Goal: Obtain resource: Download file/media

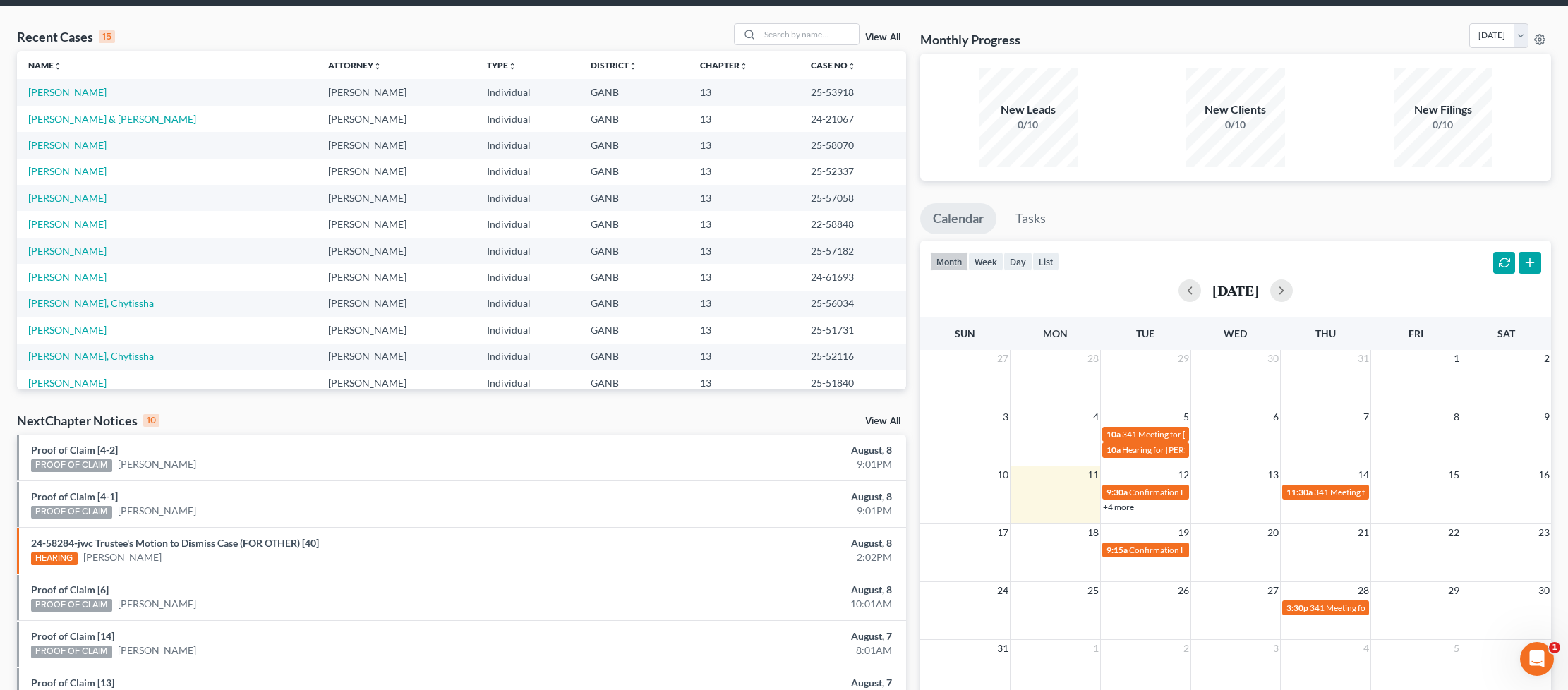
scroll to position [27, 0]
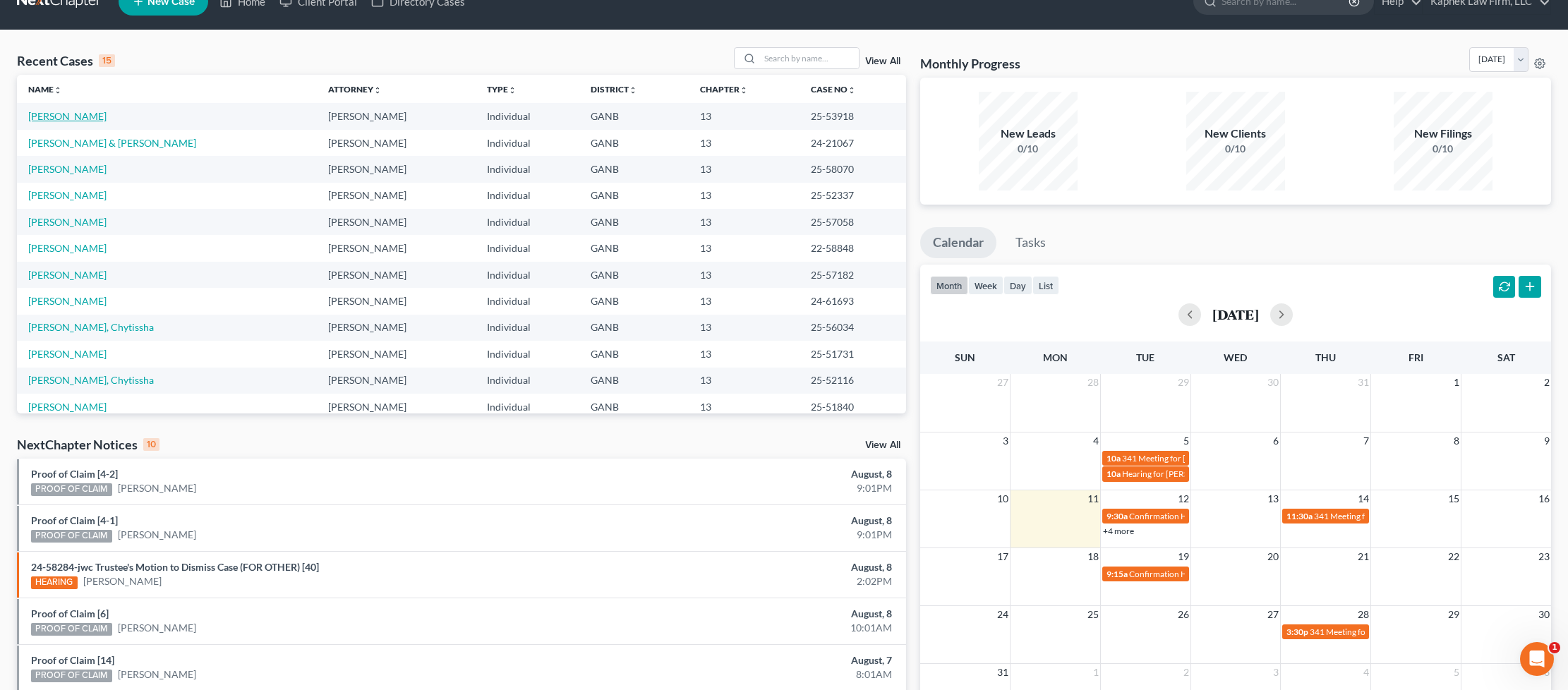
click at [107, 118] on link "[PERSON_NAME]" at bounding box center [68, 115] width 79 height 12
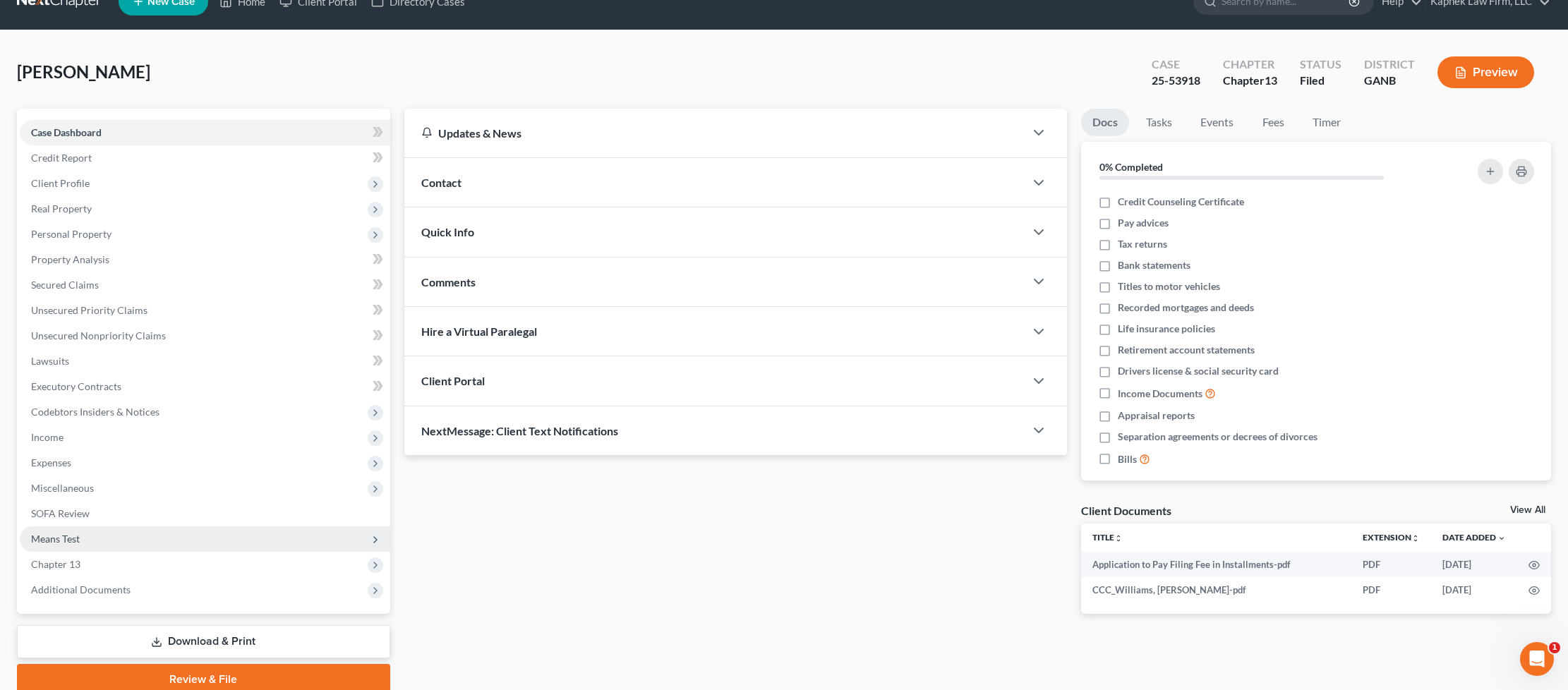
scroll to position [85, 0]
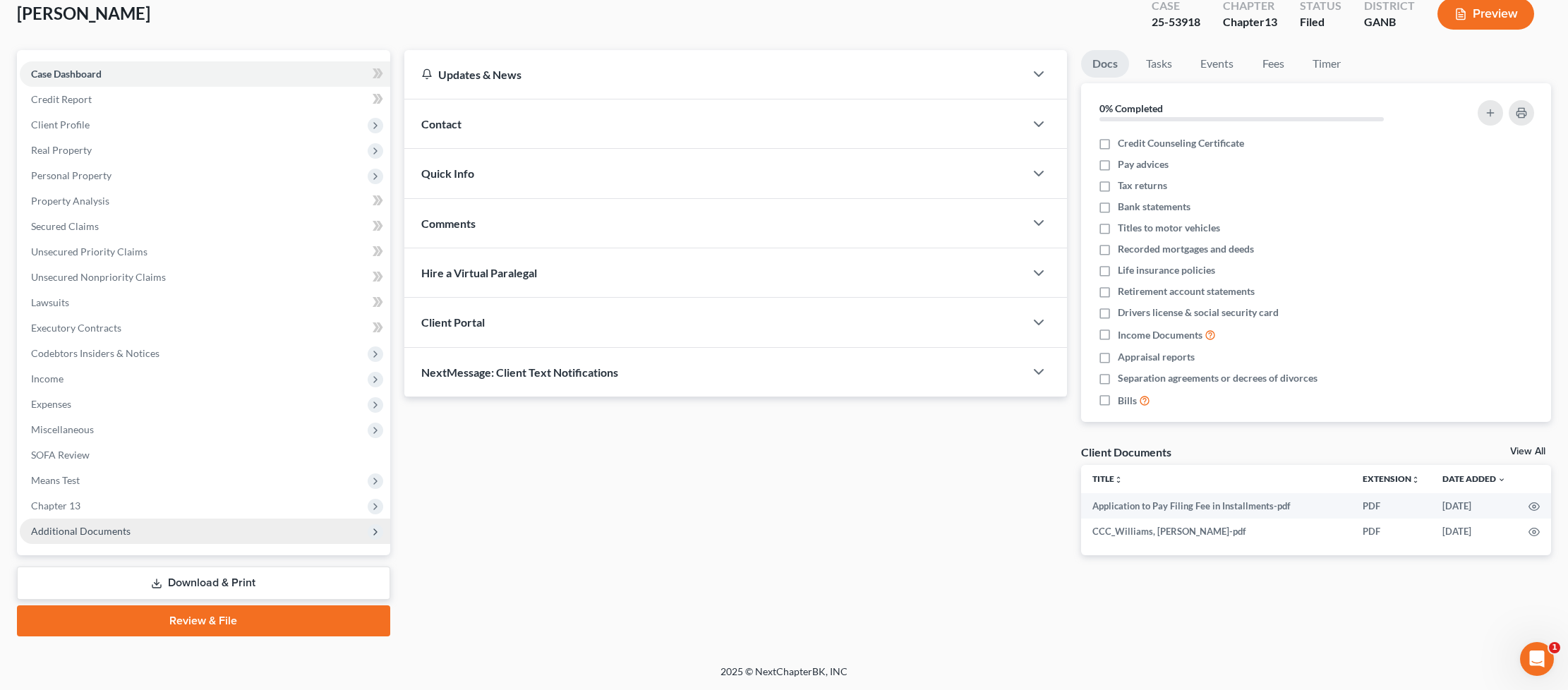
click at [132, 533] on span "Additional Documents" at bounding box center [205, 532] width 370 height 26
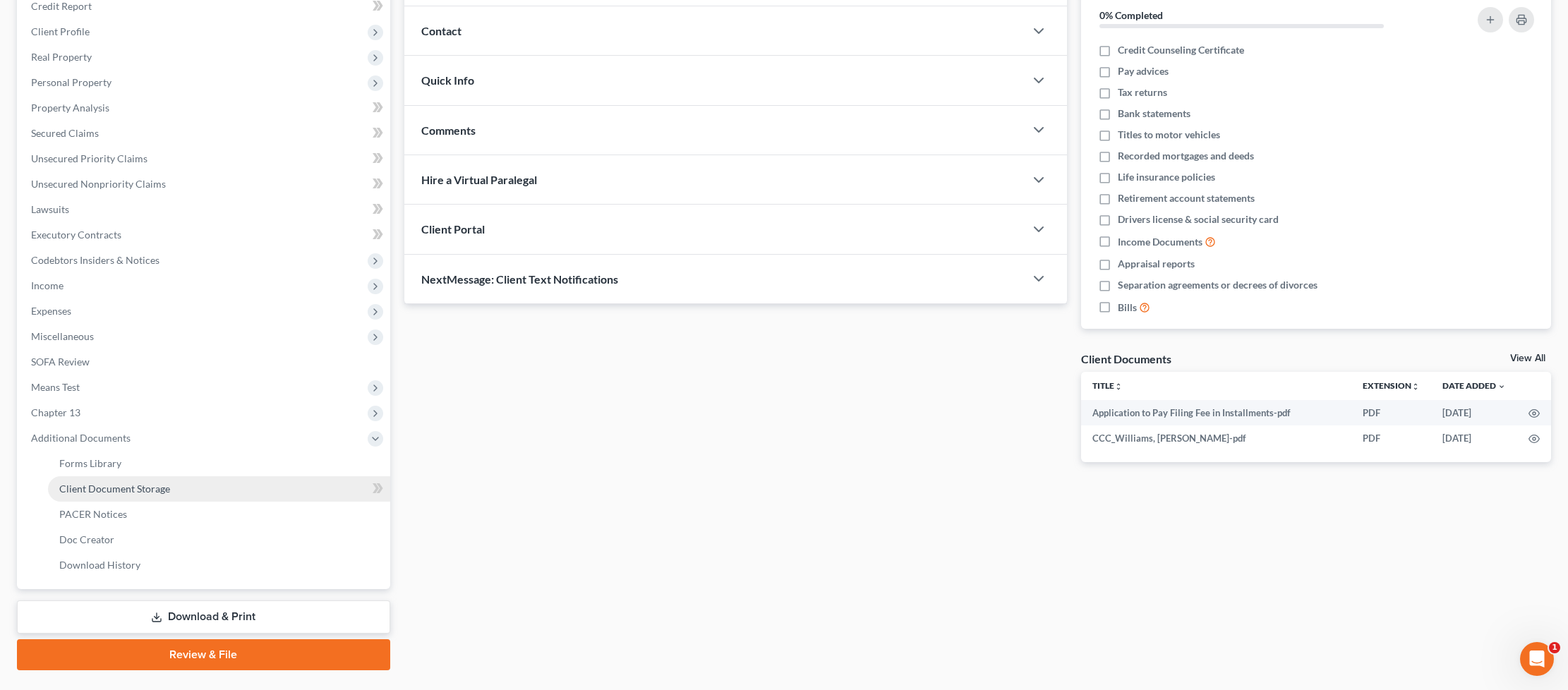
scroll to position [212, 0]
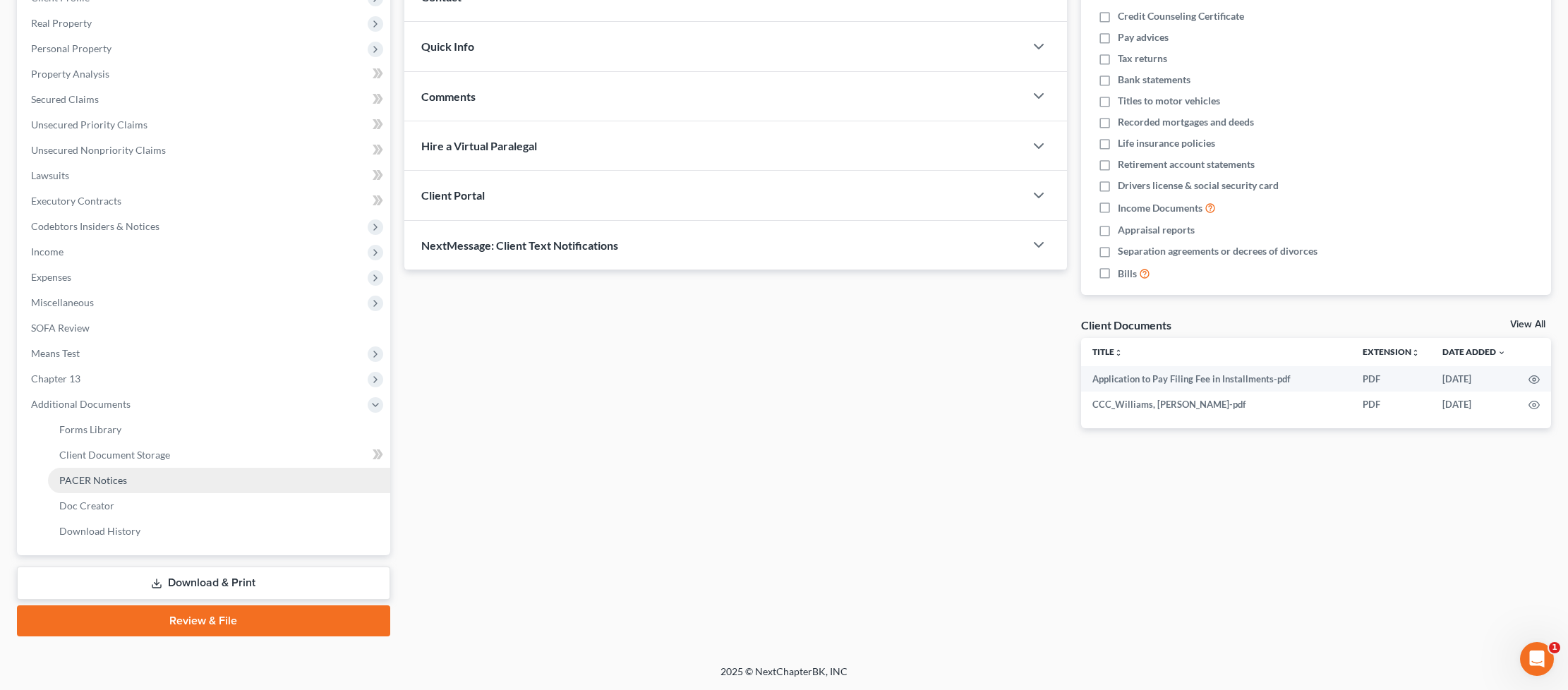
click at [132, 483] on link "PACER Notices" at bounding box center [219, 481] width 343 height 26
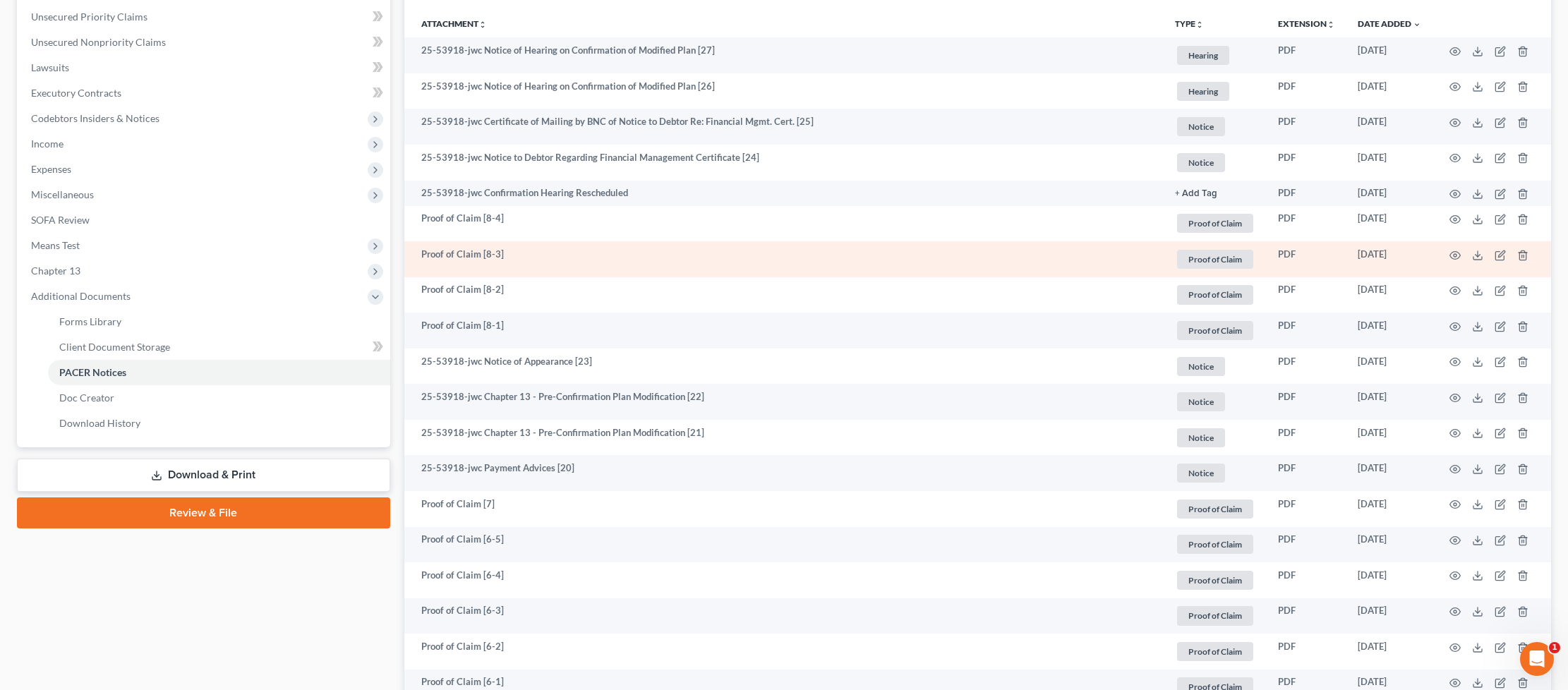
scroll to position [324, 0]
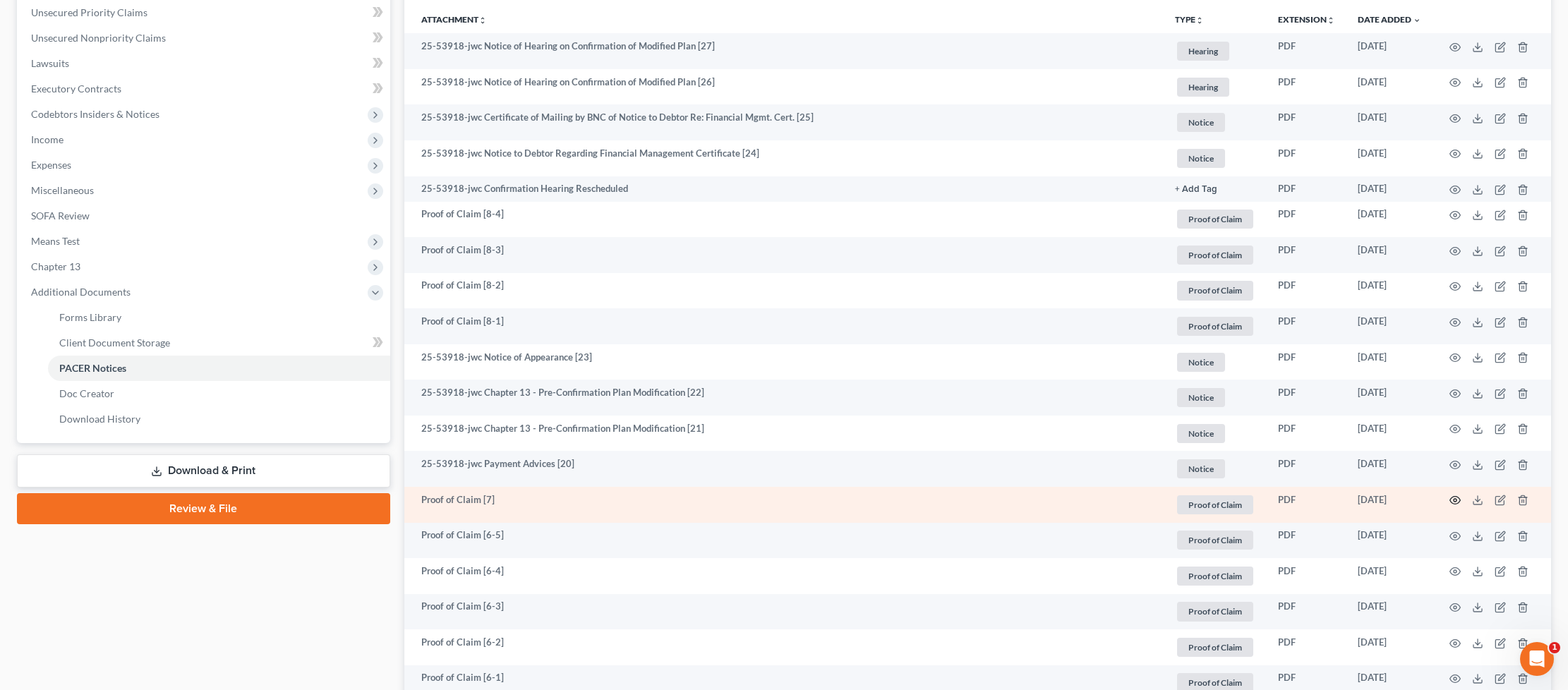
click at [1454, 499] on circle "button" at bounding box center [1455, 500] width 3 height 3
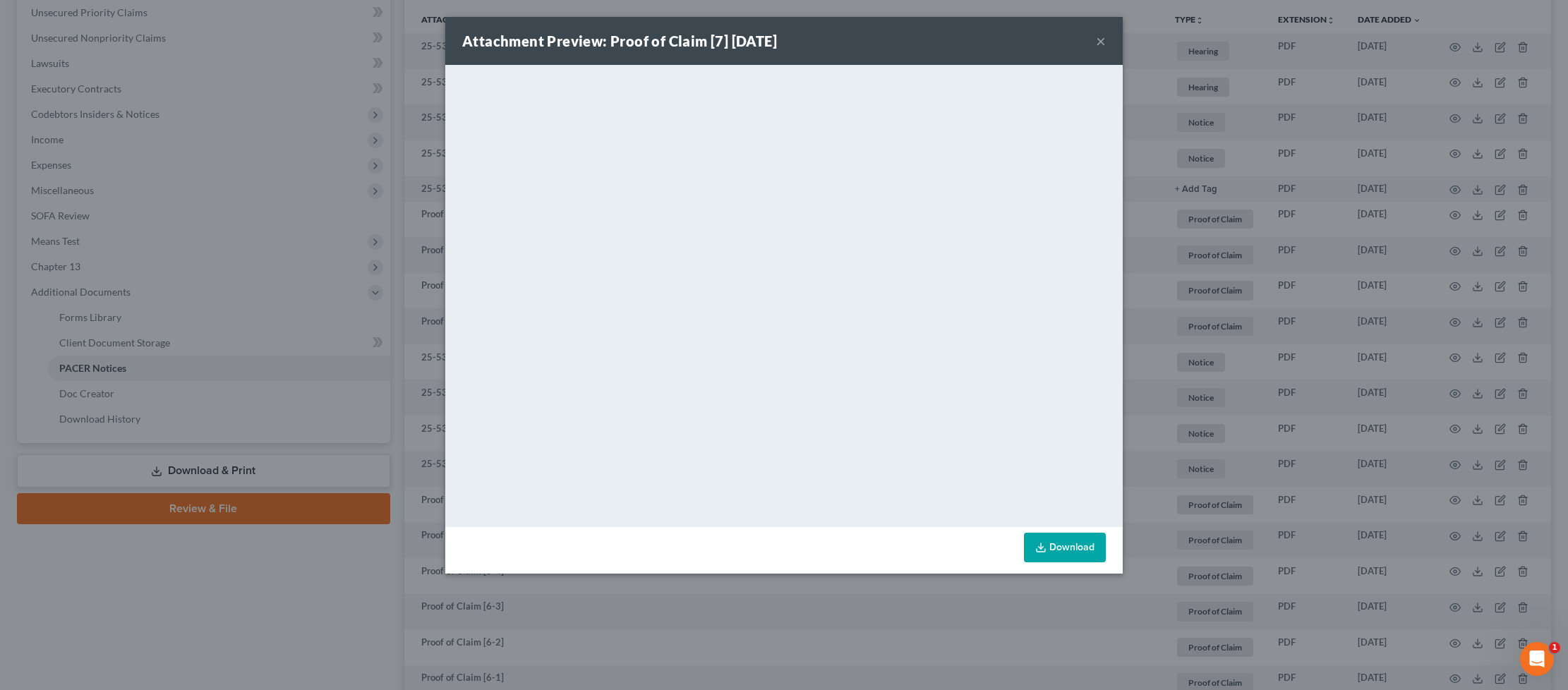
click at [1055, 548] on link "Download" at bounding box center [1065, 547] width 82 height 29
click at [1092, 51] on div "Attachment Preview: Proof of Claim [7] 06/13/2025 ×" at bounding box center [783, 41] width 677 height 48
click at [1099, 42] on button "×" at bounding box center [1100, 41] width 10 height 17
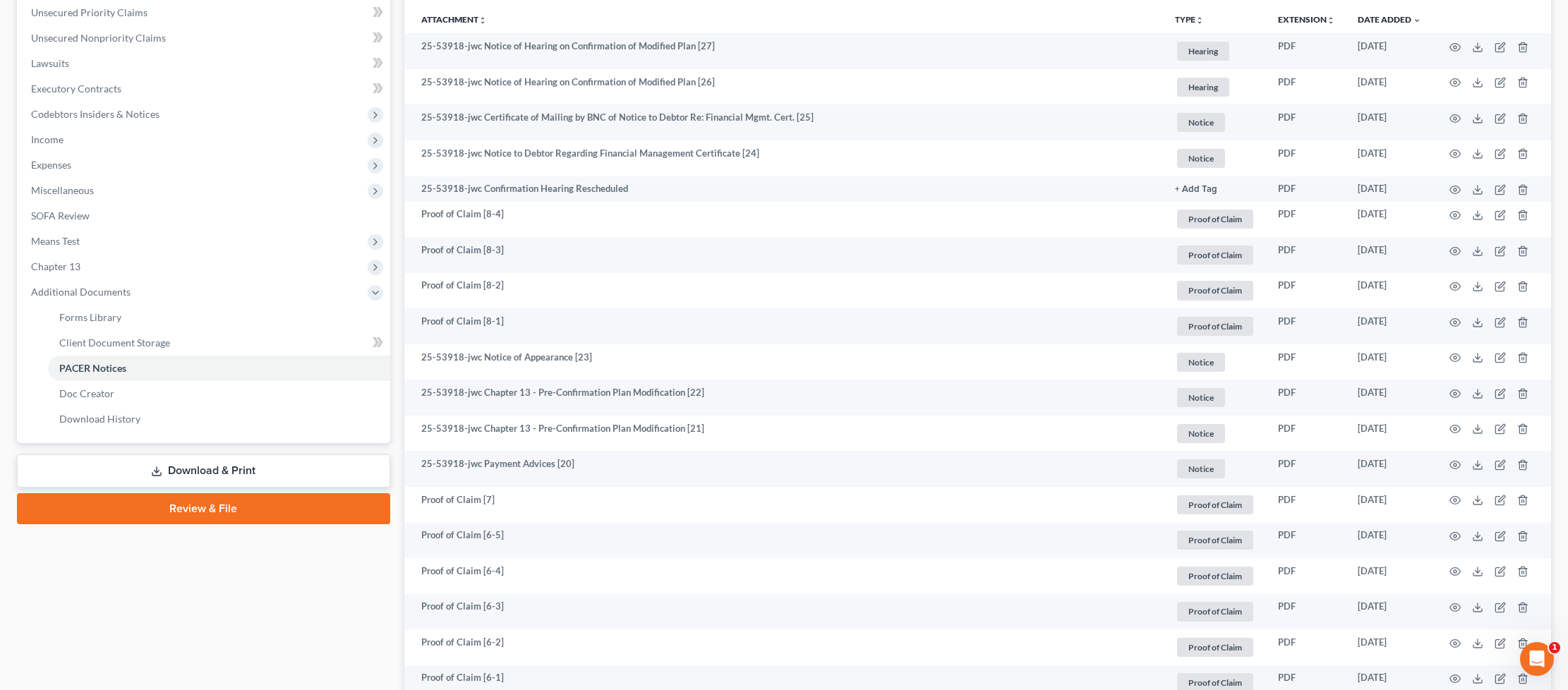
scroll to position [0, 0]
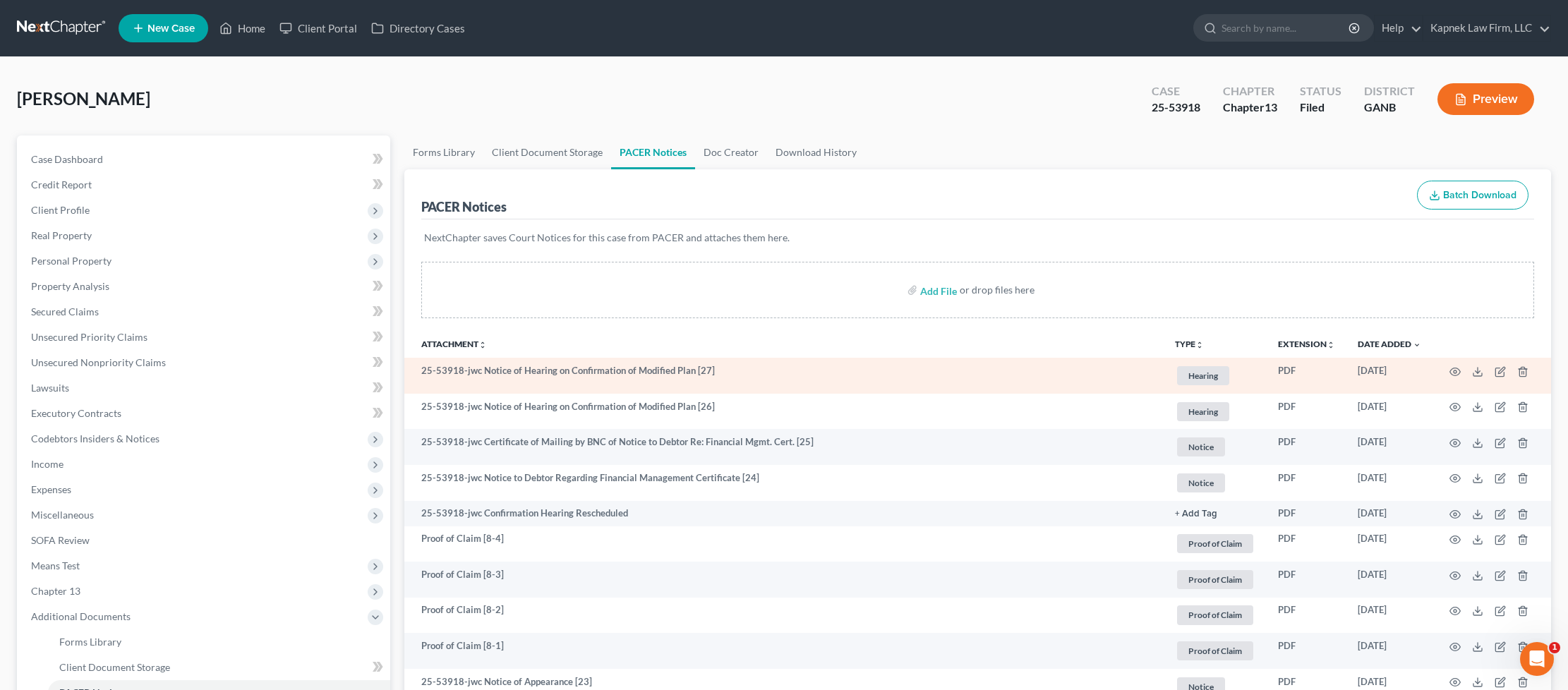
click at [603, 363] on td "25-53918-jwc Notice of Hearing on Confirmation of Modified Plan [27]" at bounding box center [785, 376] width 760 height 36
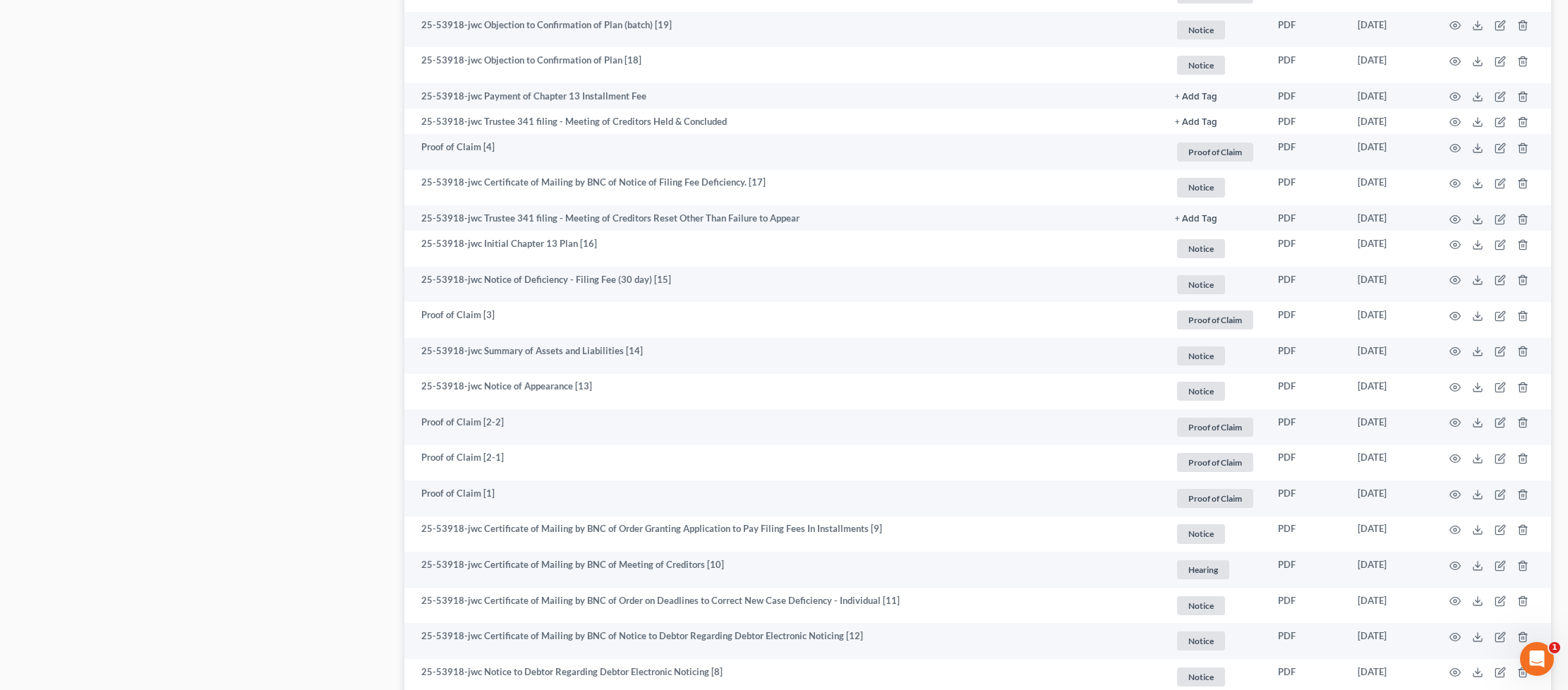
scroll to position [1501, 0]
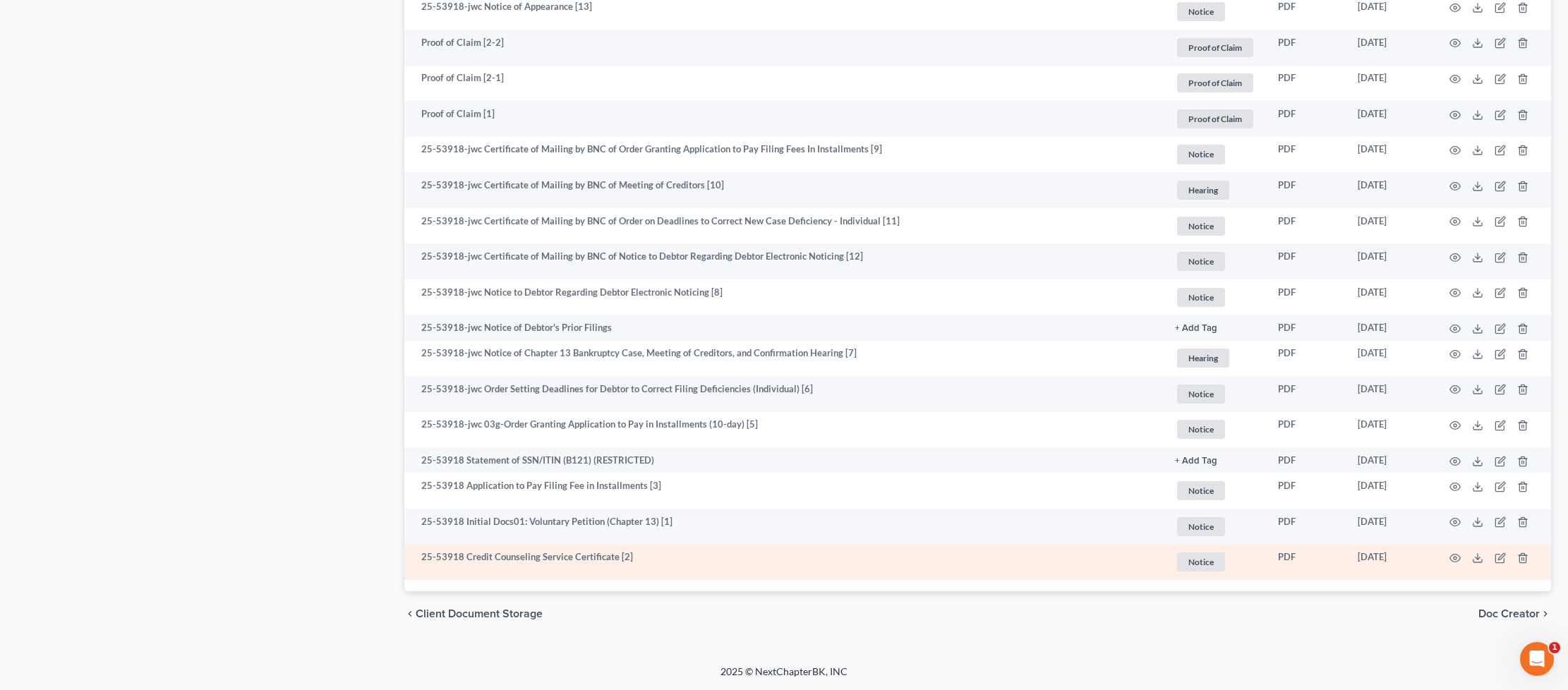
click at [1004, 549] on td "25-53918 Credit Counseling Service Certificate [2]" at bounding box center [785, 561] width 760 height 36
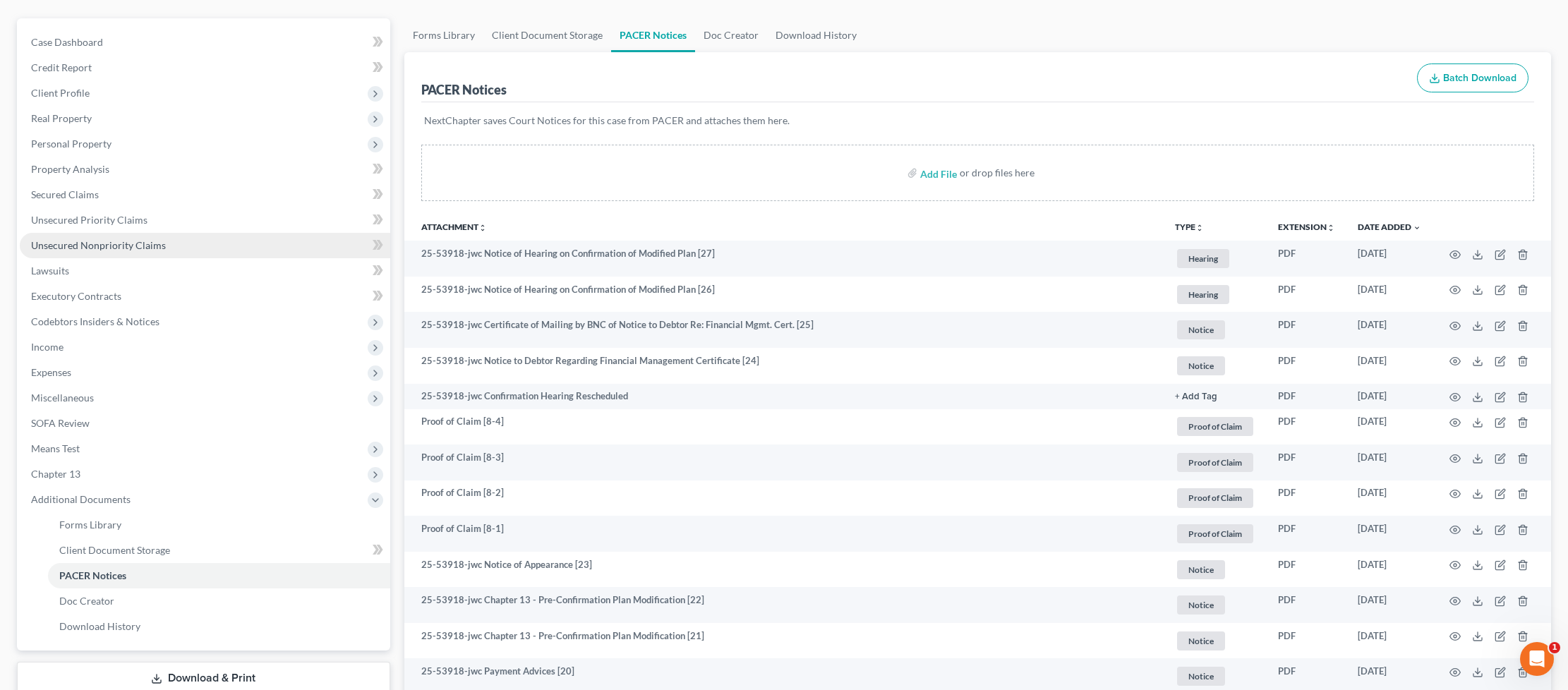
scroll to position [0, 0]
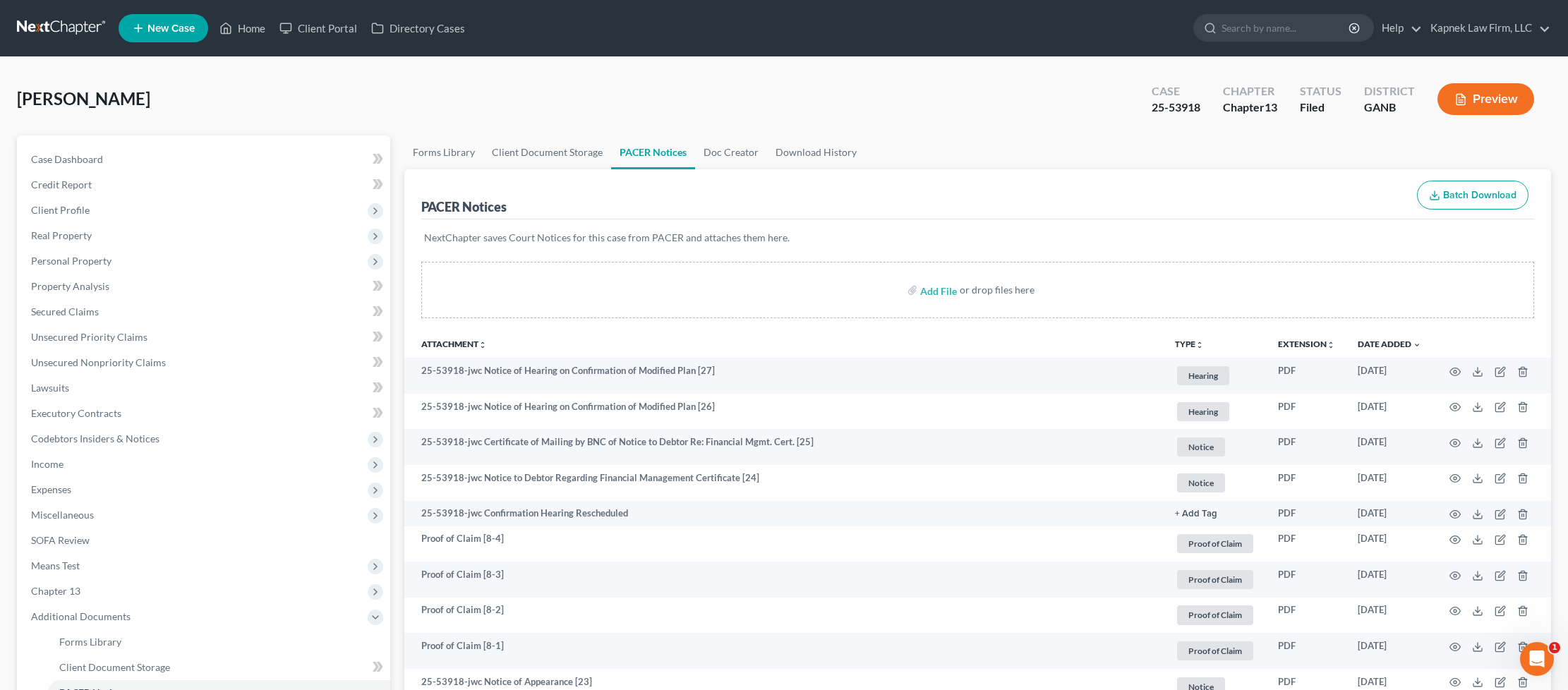
click at [69, 32] on link at bounding box center [62, 28] width 90 height 26
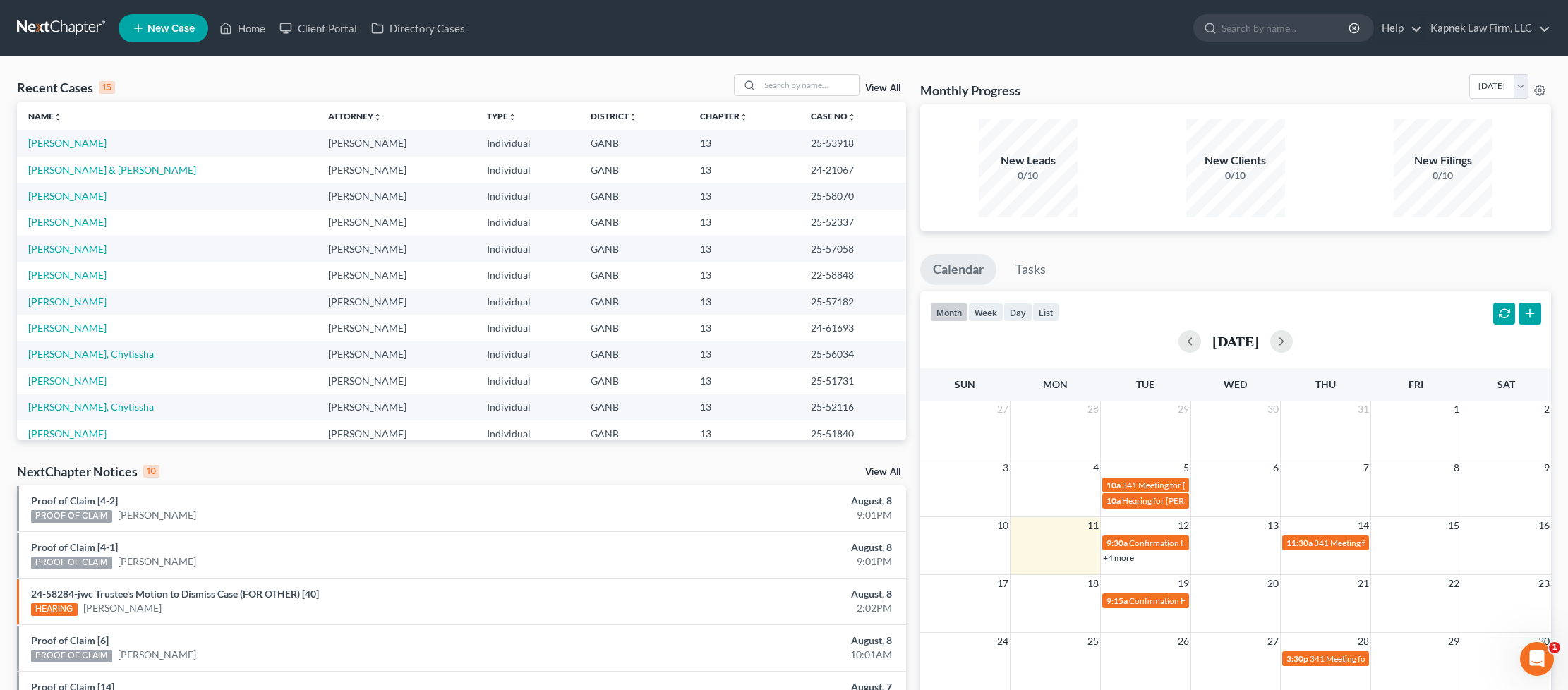
drag, startPoint x: 126, startPoint y: 271, endPoint x: 20, endPoint y: 274, distance: 106.0
click at [20, 274] on td "[PERSON_NAME]" at bounding box center [167, 275] width 300 height 27
click at [87, 281] on link "[PERSON_NAME]" at bounding box center [68, 274] width 79 height 12
select select "6"
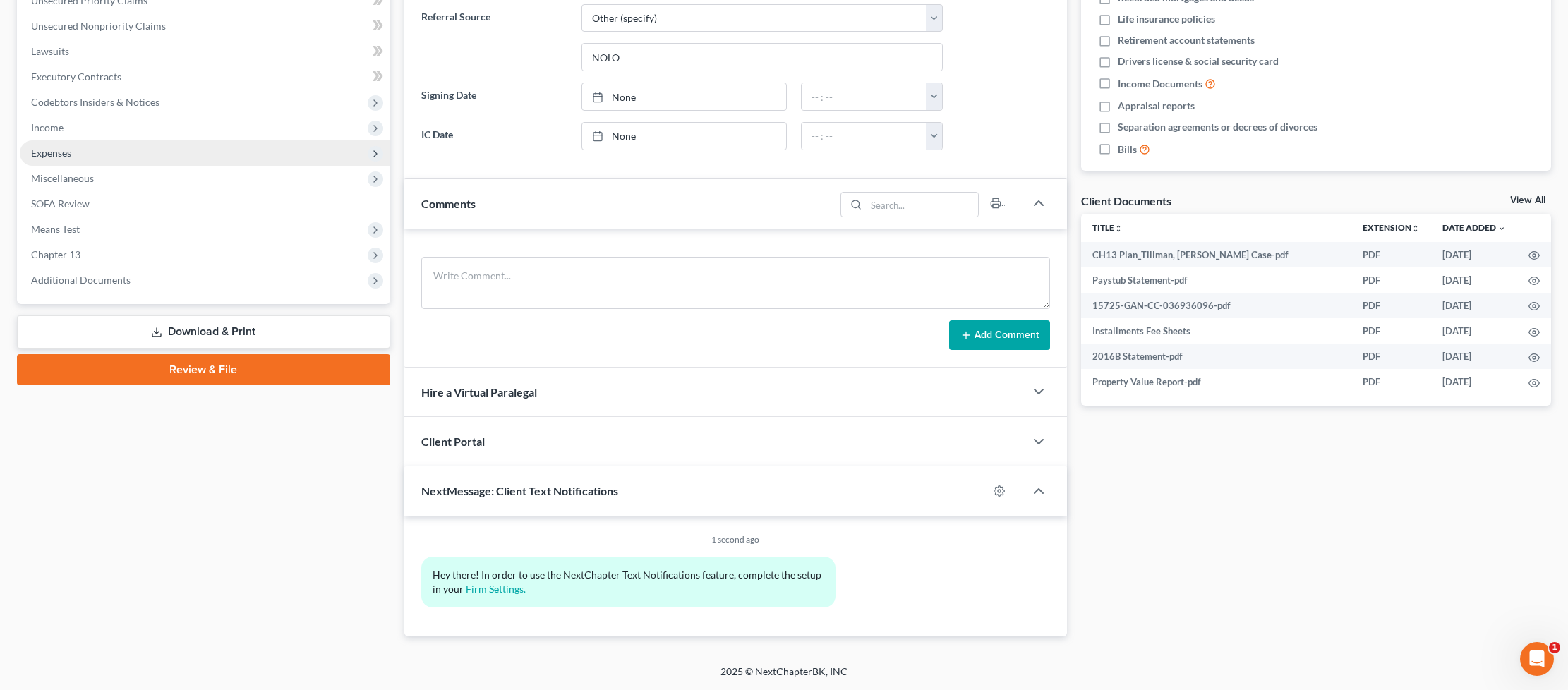
scroll to position [245, 0]
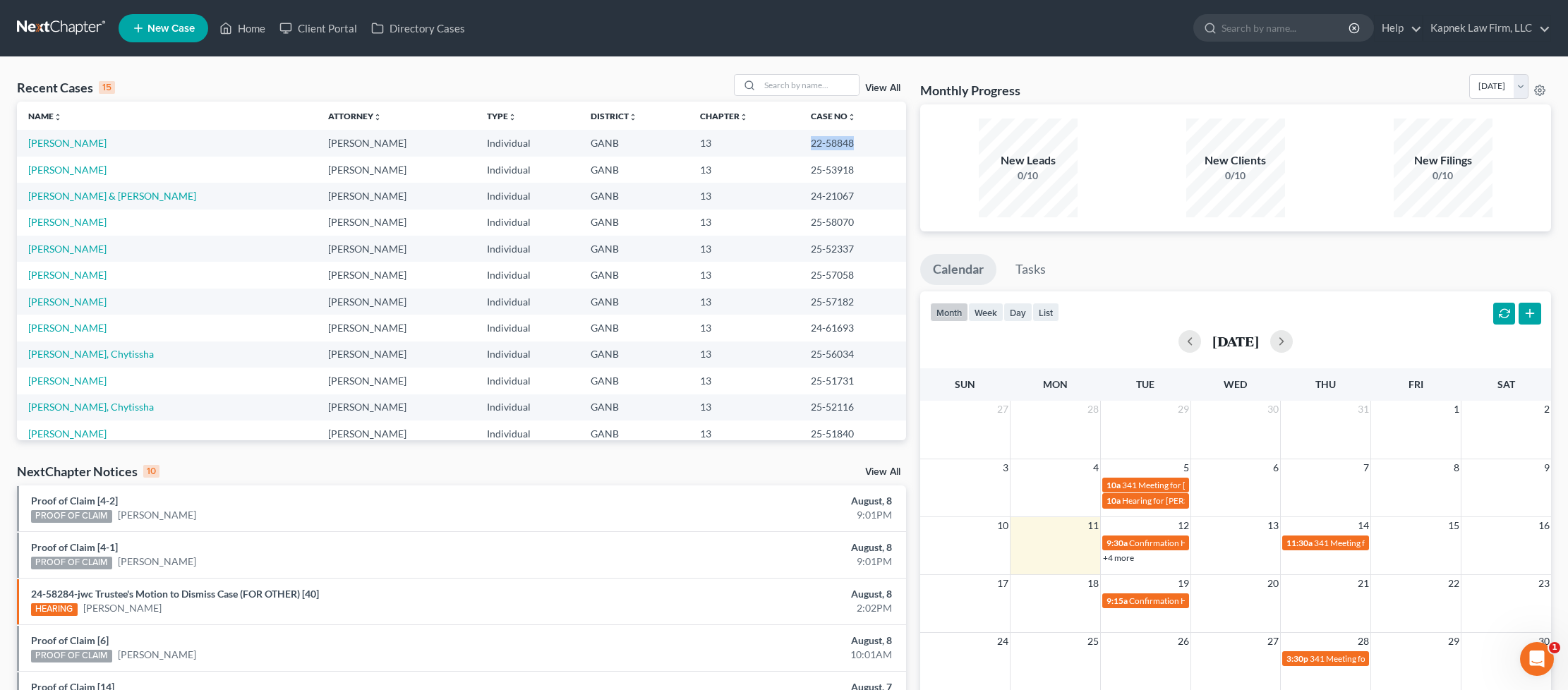
drag, startPoint x: 794, startPoint y: 137, endPoint x: 874, endPoint y: 143, distance: 80.2
click at [874, 143] on td "22-58848" at bounding box center [853, 143] width 107 height 27
copy td "22-58848"
click at [76, 140] on link "[PERSON_NAME]" at bounding box center [68, 143] width 79 height 12
select select "6"
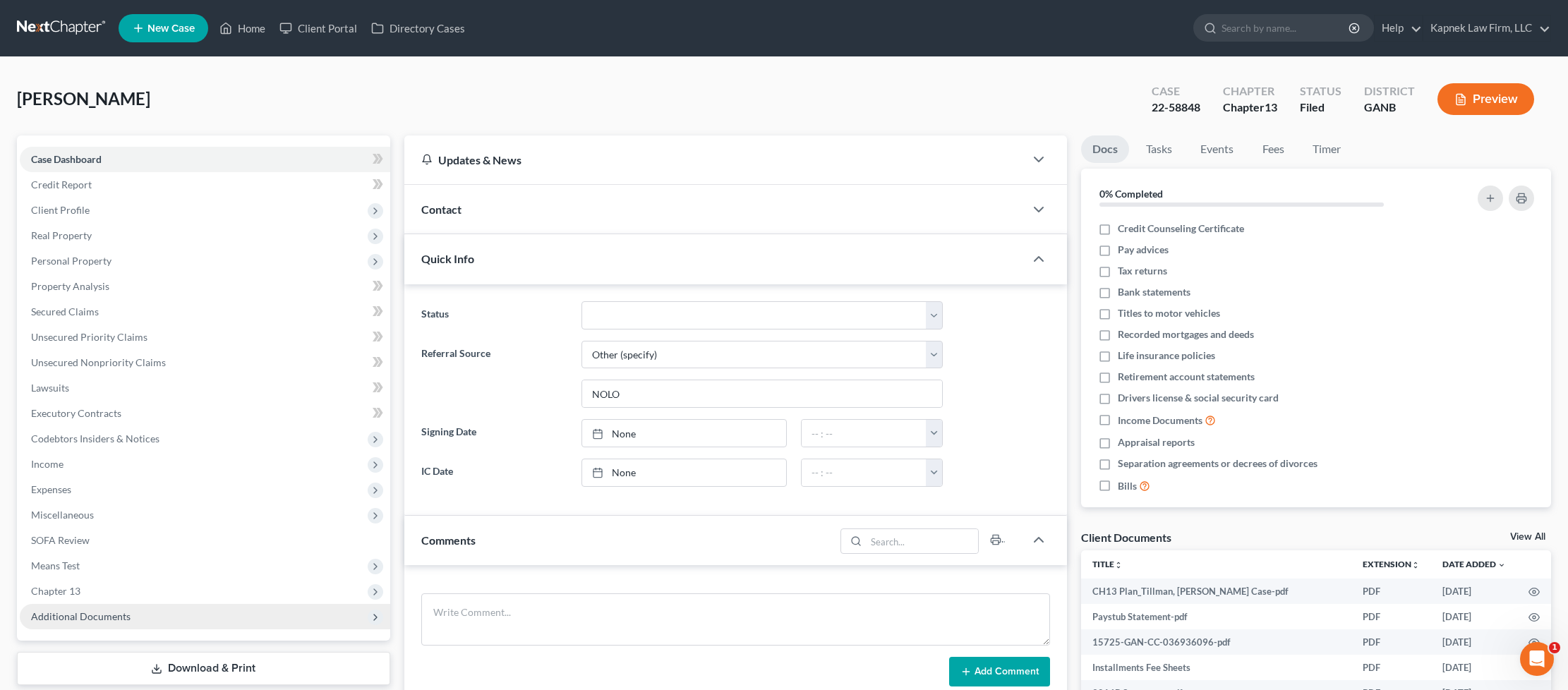
click at [105, 619] on span "Additional Documents" at bounding box center [80, 616] width 100 height 12
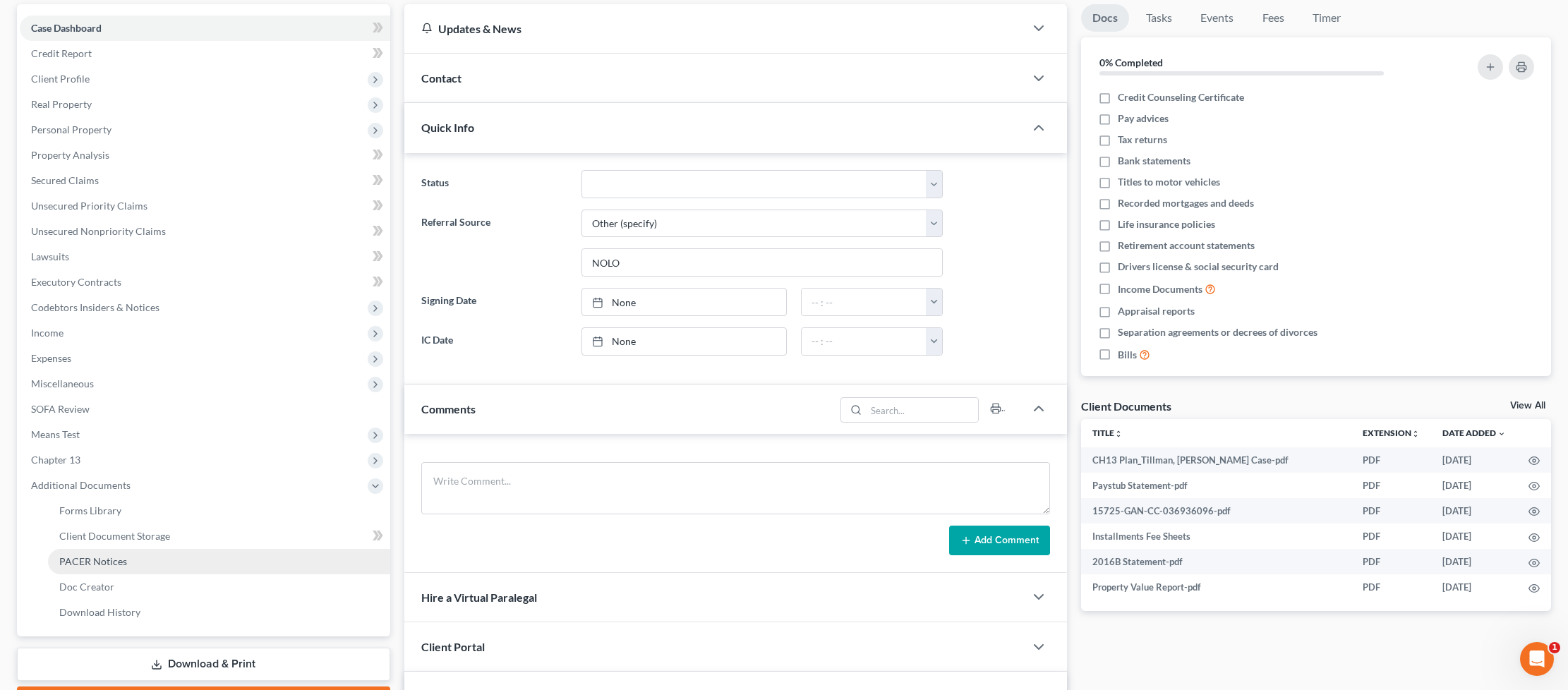
click at [120, 568] on link "PACER Notices" at bounding box center [219, 562] width 343 height 26
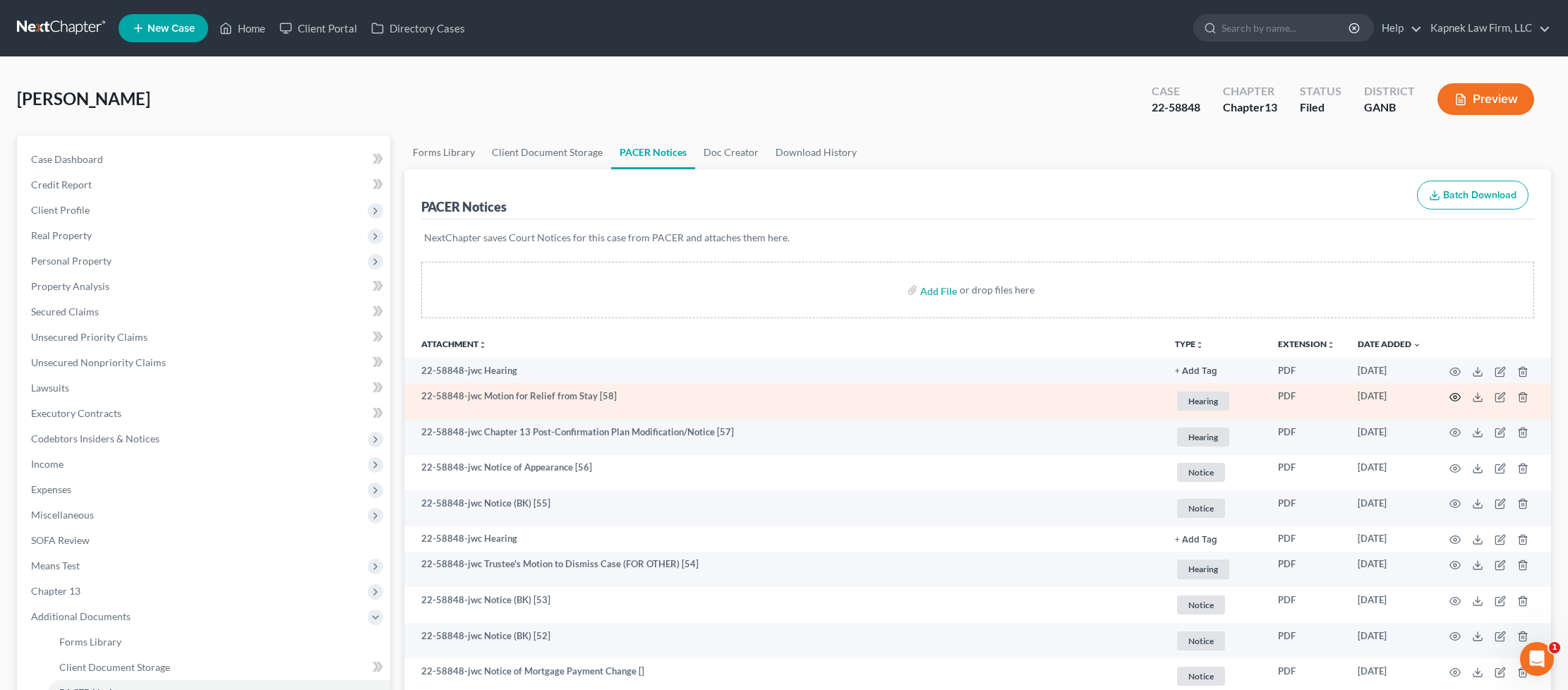
click at [1457, 396] on icon "button" at bounding box center [1455, 398] width 11 height 11
